Goal: Information Seeking & Learning: Learn about a topic

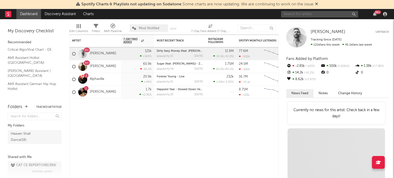
click at [305, 13] on input "text" at bounding box center [319, 14] width 77 height 6
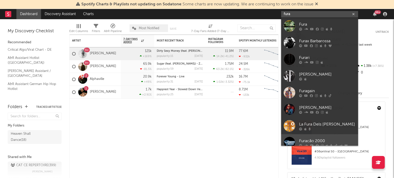
type input "fura"
click at [307, 138] on link "Furacão 2000" at bounding box center [319, 142] width 77 height 17
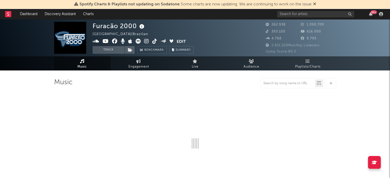
select select "6m"
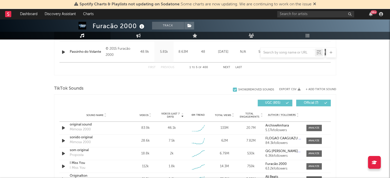
scroll to position [333, 0]
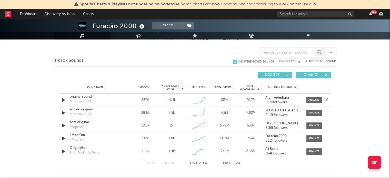
click at [304, 100] on div at bounding box center [313, 100] width 18 height 6
click at [308, 100] on div at bounding box center [313, 100] width 11 height 4
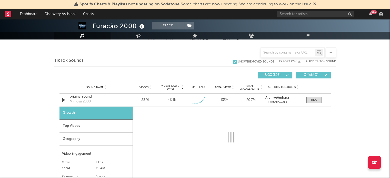
select select "1w"
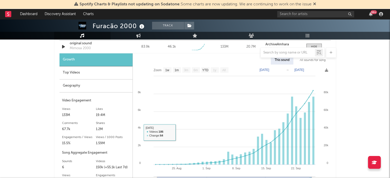
scroll to position [359, 0]
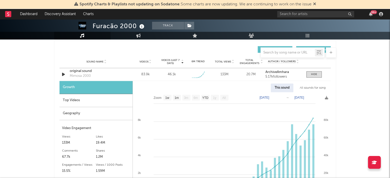
click at [76, 101] on div "Top Videos" at bounding box center [95, 100] width 73 height 13
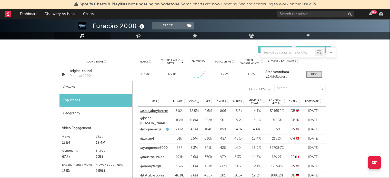
click at [156, 110] on link "@souljaboyfartem" at bounding box center [154, 111] width 28 height 5
click at [148, 122] on link "@joshh.[PERSON_NAME]" at bounding box center [155, 121] width 30 height 10
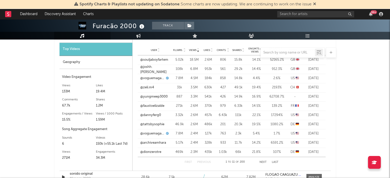
scroll to position [333, 0]
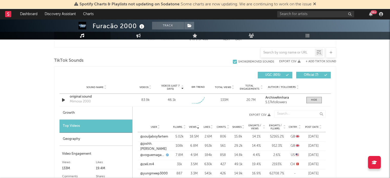
click at [191, 126] on span "Views" at bounding box center [192, 127] width 7 height 3
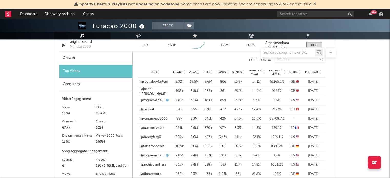
scroll to position [410, 0]
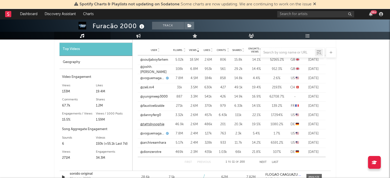
click at [149, 127] on link "@tattsbysophie" at bounding box center [152, 124] width 24 height 5
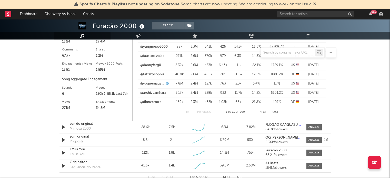
scroll to position [461, 0]
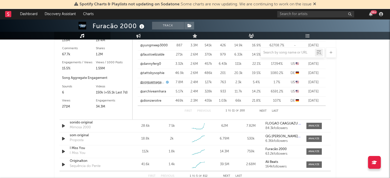
click at [152, 82] on link "@voguemagazine" at bounding box center [152, 82] width 24 height 5
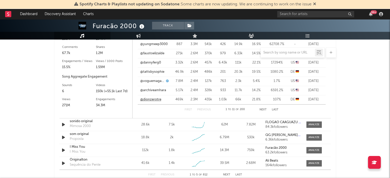
scroll to position [436, 0]
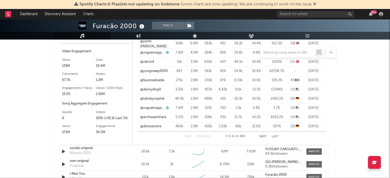
click at [155, 53] on div at bounding box center [195, 52] width 282 height 10
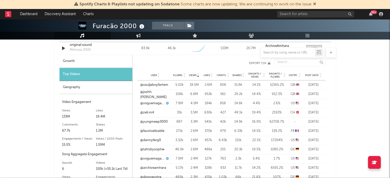
scroll to position [384, 0]
click at [156, 103] on link "@voguemagazine" at bounding box center [152, 103] width 24 height 5
click at [316, 5] on icon at bounding box center [314, 4] width 3 height 4
